Goal: Information Seeking & Learning: Understand process/instructions

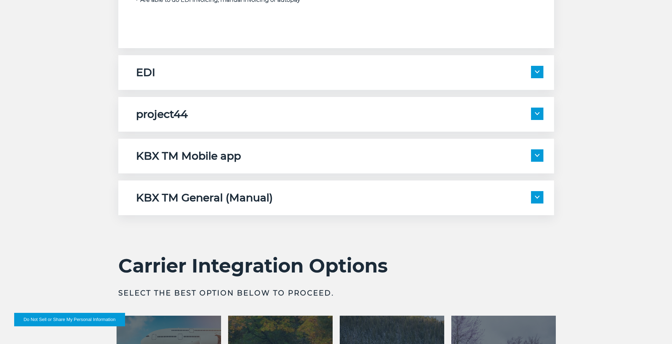
scroll to position [1240, 0]
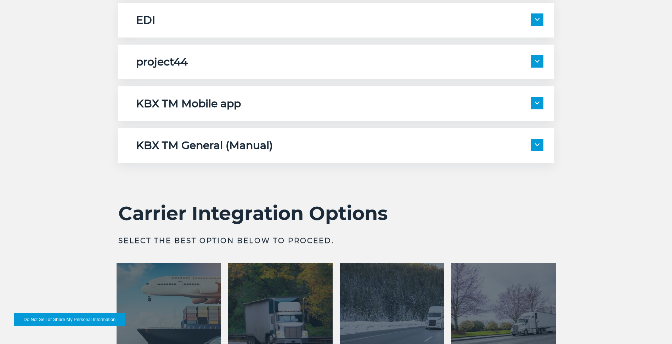
click at [540, 62] on span at bounding box center [537, 61] width 12 height 12
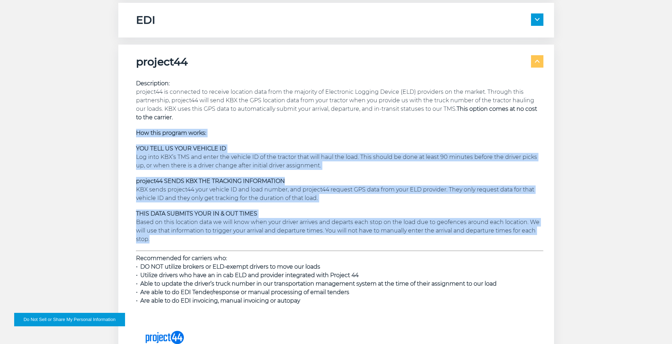
drag, startPoint x: 135, startPoint y: 132, endPoint x: 275, endPoint y: 240, distance: 176.7
click at [275, 240] on div "project44 Description: project44 is connected to receive location data from the…" at bounding box center [336, 218] width 436 height 346
copy div "How this program works: YOU TELL US YOUR VEHICLE ID Log into KBX’s TMS and ente…"
